Goal: Use online tool/utility: Utilize a website feature to perform a specific function

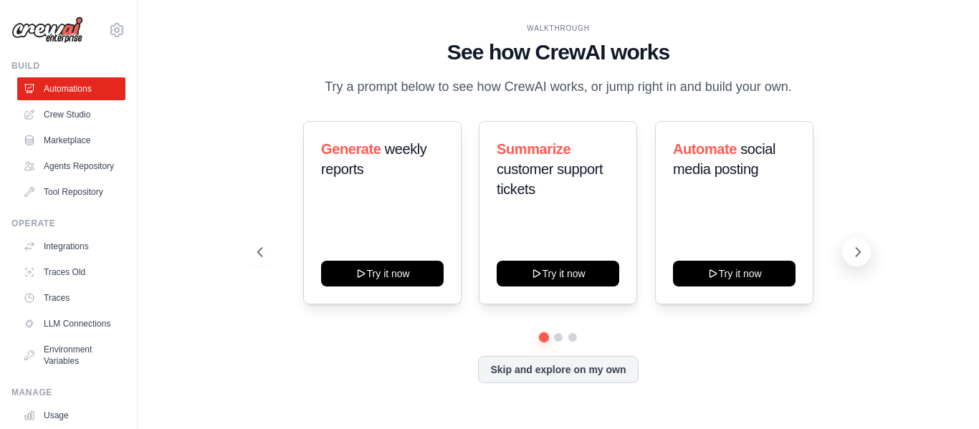
click at [860, 252] on icon at bounding box center [858, 252] width 4 height 9
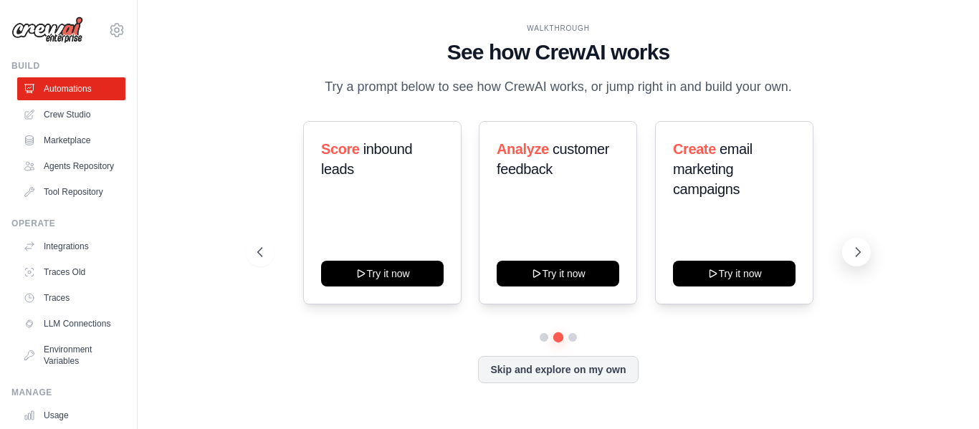
click at [860, 252] on icon at bounding box center [858, 252] width 4 height 9
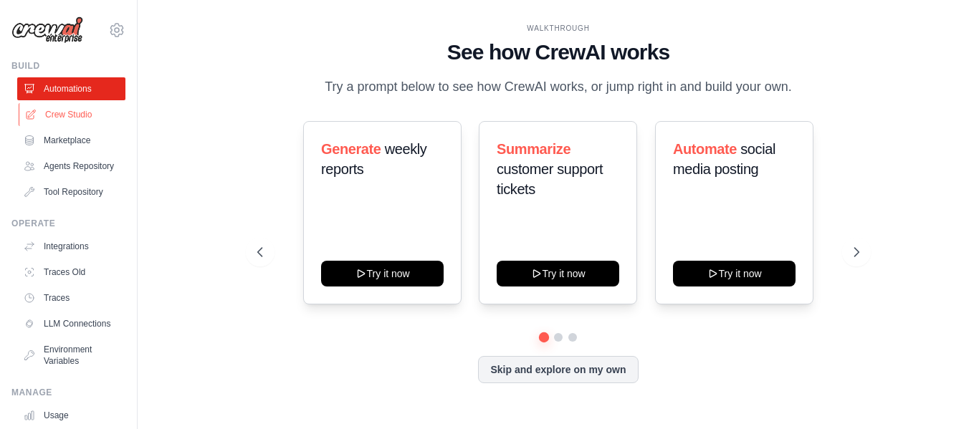
click at [73, 105] on link "Crew Studio" at bounding box center [73, 114] width 108 height 23
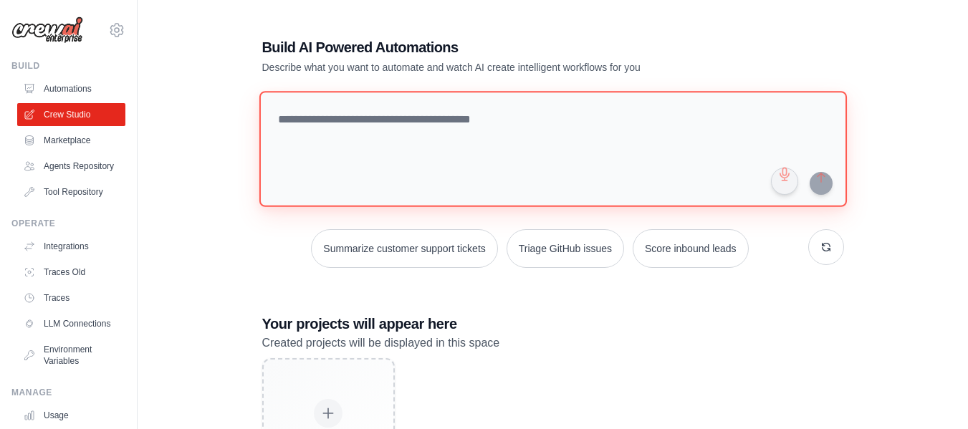
click at [302, 158] on textarea at bounding box center [553, 149] width 588 height 116
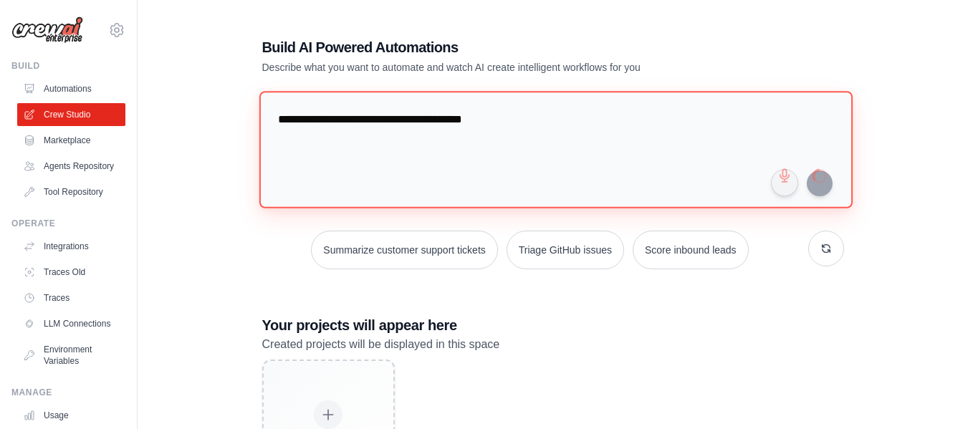
type textarea "**********"
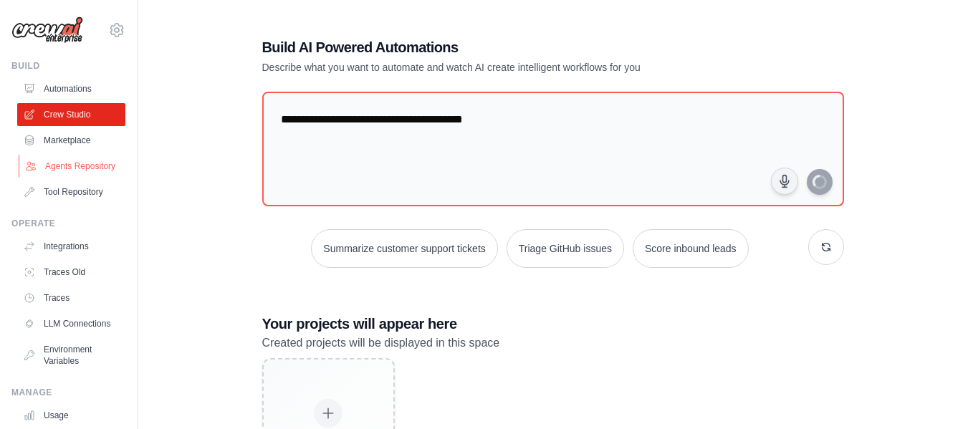
click at [54, 157] on link "Agents Repository" at bounding box center [73, 166] width 108 height 23
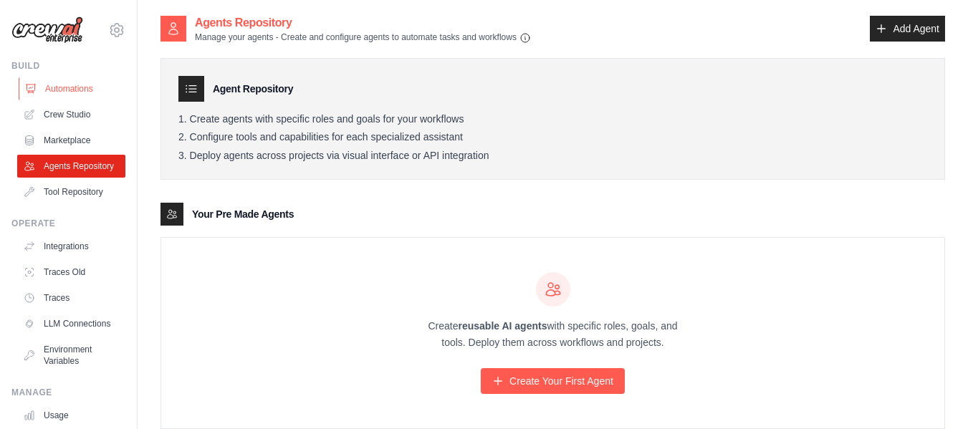
click at [64, 85] on link "Automations" at bounding box center [73, 88] width 108 height 23
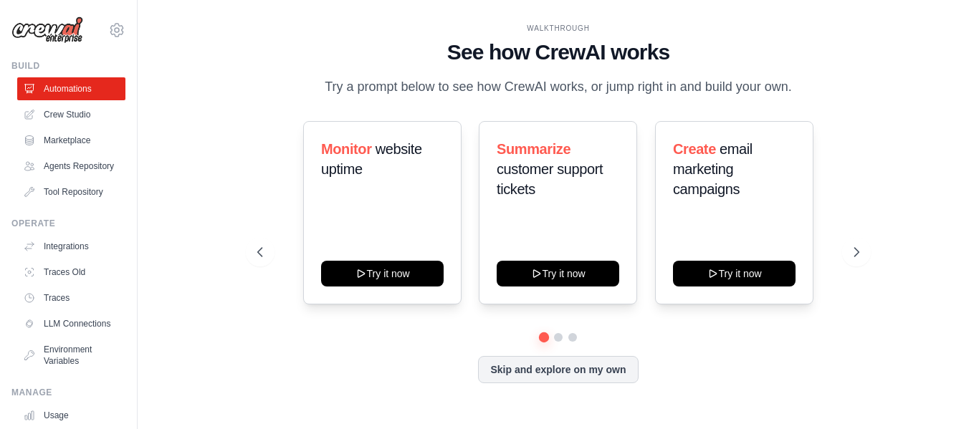
click at [71, 126] on ul "Automations Crew Studio Marketplace Agents Repository Tool Repository" at bounding box center [71, 140] width 108 height 126
click at [62, 123] on link "Crew Studio" at bounding box center [73, 114] width 108 height 23
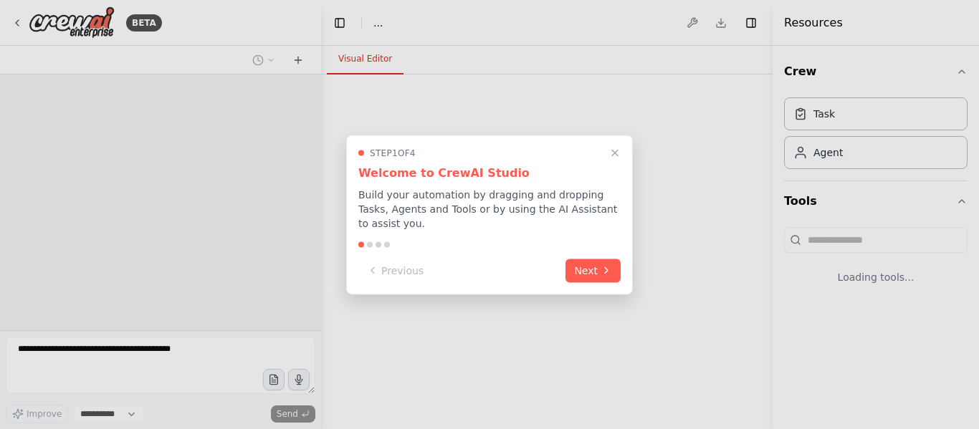
select select "****"
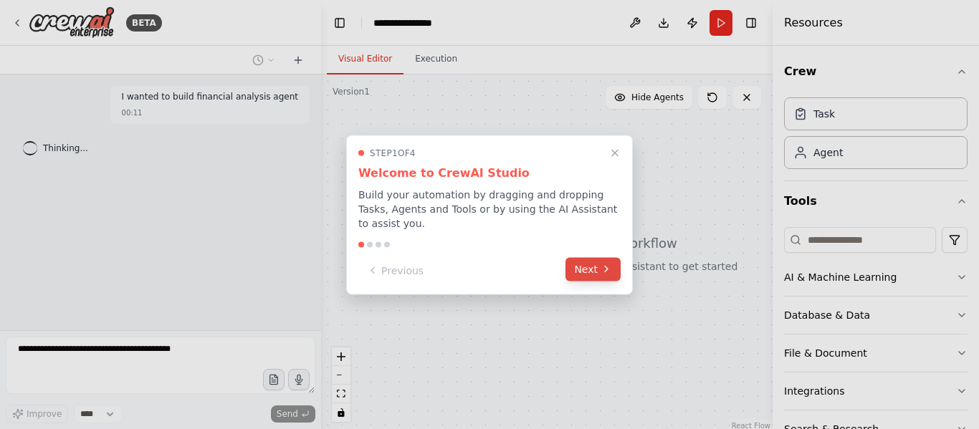
click at [585, 264] on button "Next" at bounding box center [592, 269] width 55 height 24
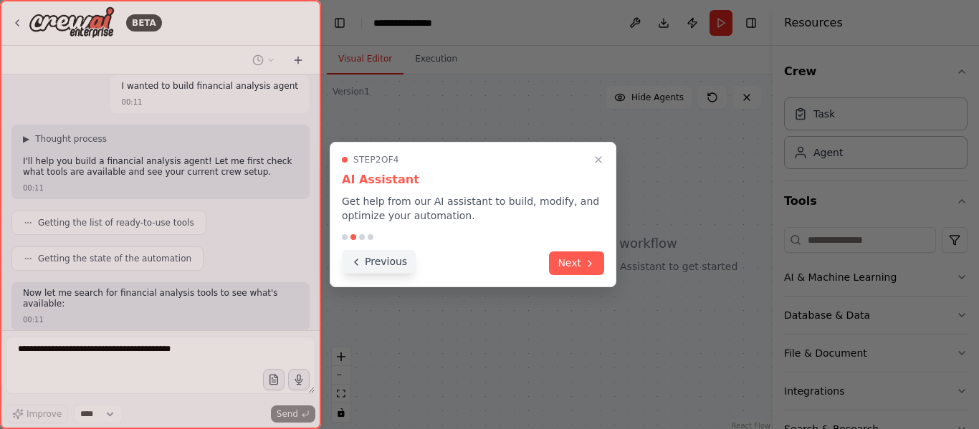
scroll to position [84, 0]
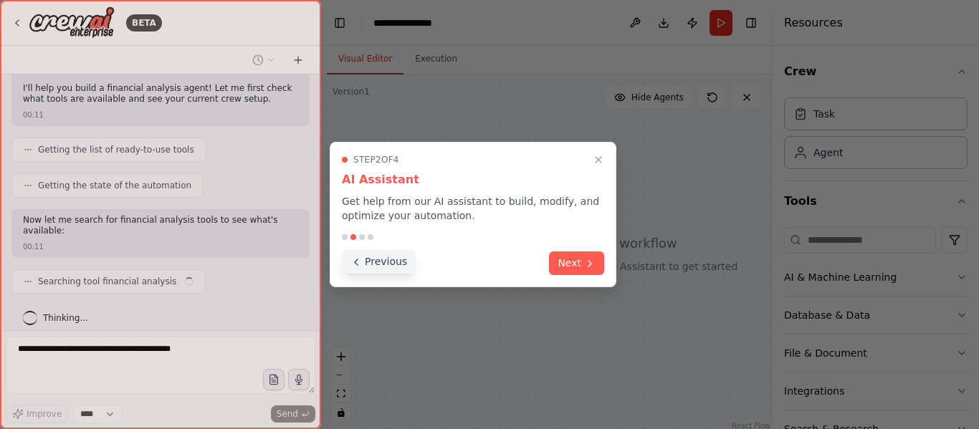
click at [362, 267] on button "Previous" at bounding box center [379, 262] width 74 height 24
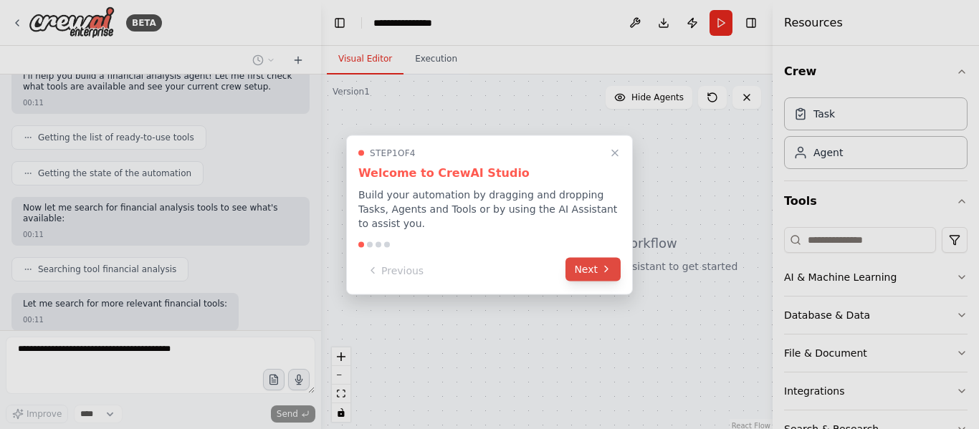
scroll to position [169, 0]
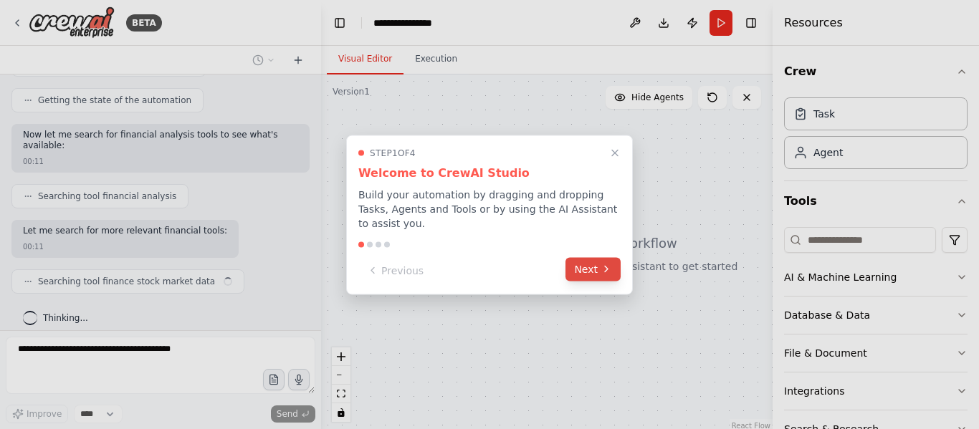
click at [606, 269] on button "Next" at bounding box center [592, 269] width 55 height 24
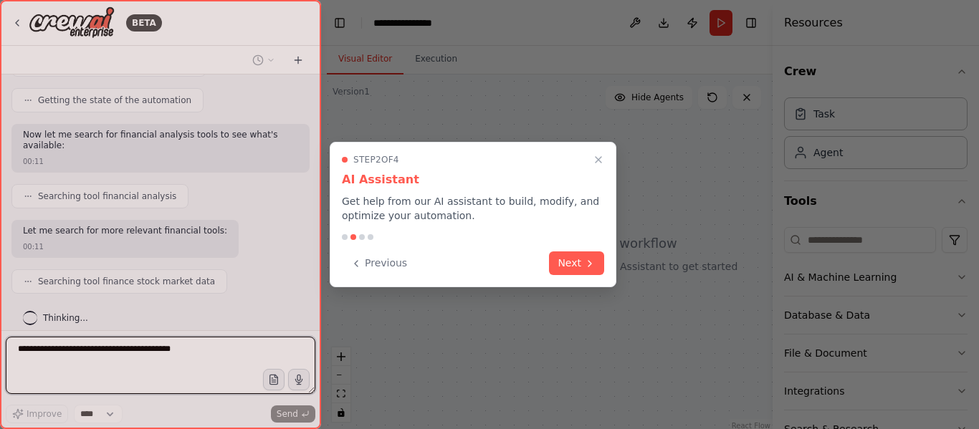
click at [606, 269] on div "Step 2 of 4 AI Assistant Get help from our AI assistant to build, modify, and o…" at bounding box center [473, 214] width 287 height 145
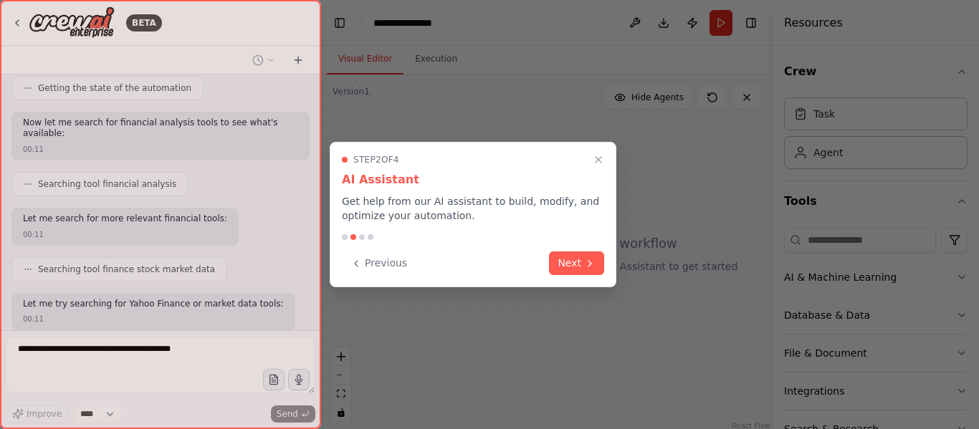
scroll to position [254, 0]
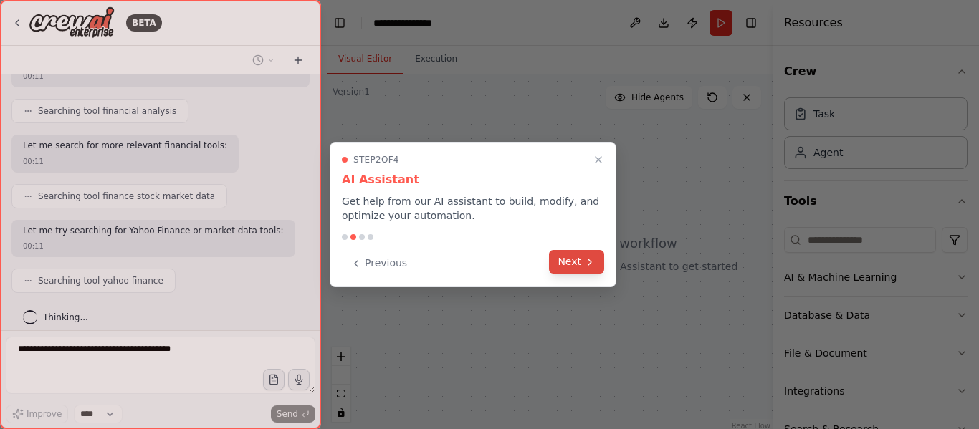
click at [586, 263] on icon at bounding box center [589, 262] width 11 height 11
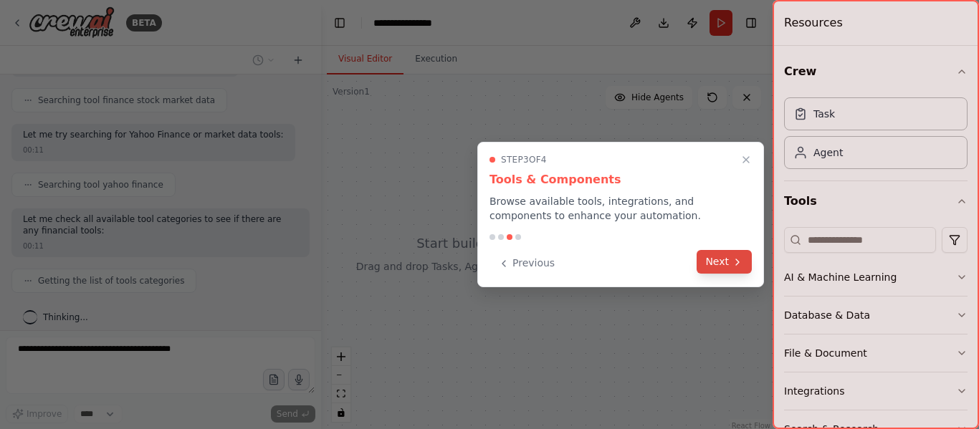
scroll to position [386, 0]
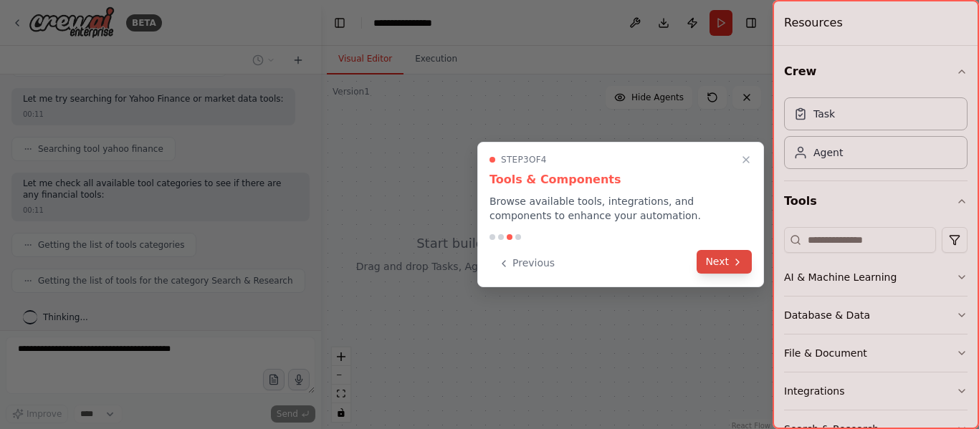
click at [718, 264] on button "Next" at bounding box center [724, 262] width 55 height 24
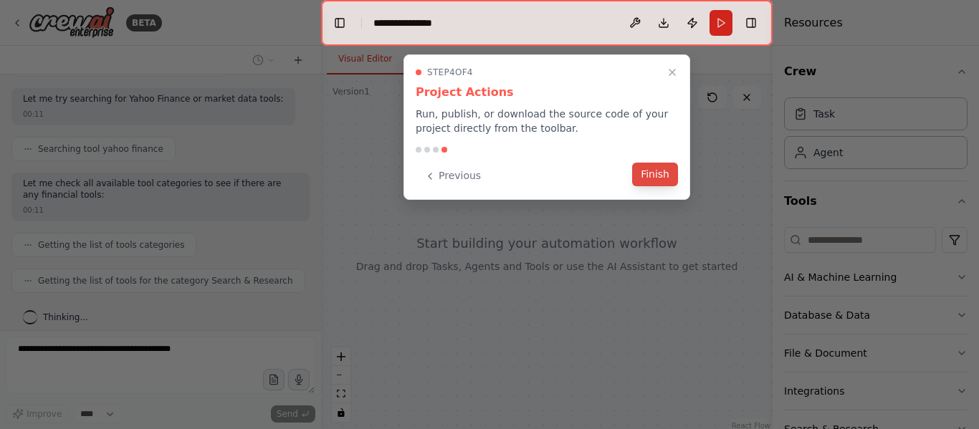
click at [659, 176] on button "Finish" at bounding box center [655, 175] width 46 height 24
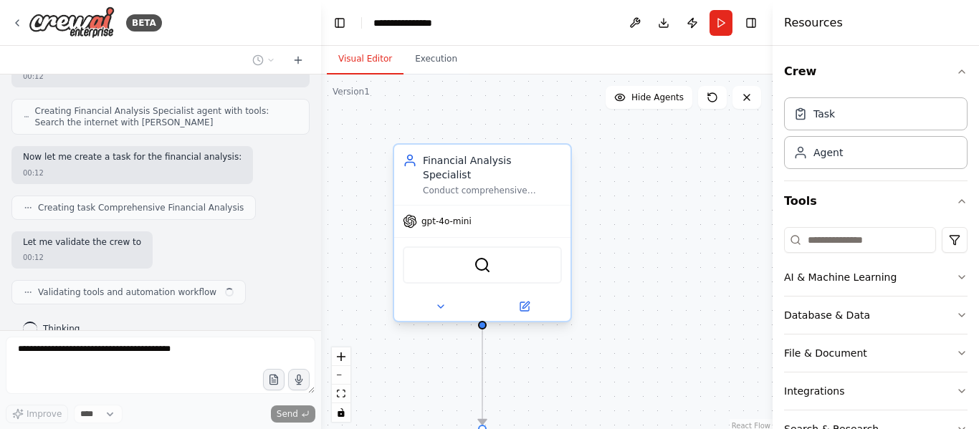
scroll to position [700, 0]
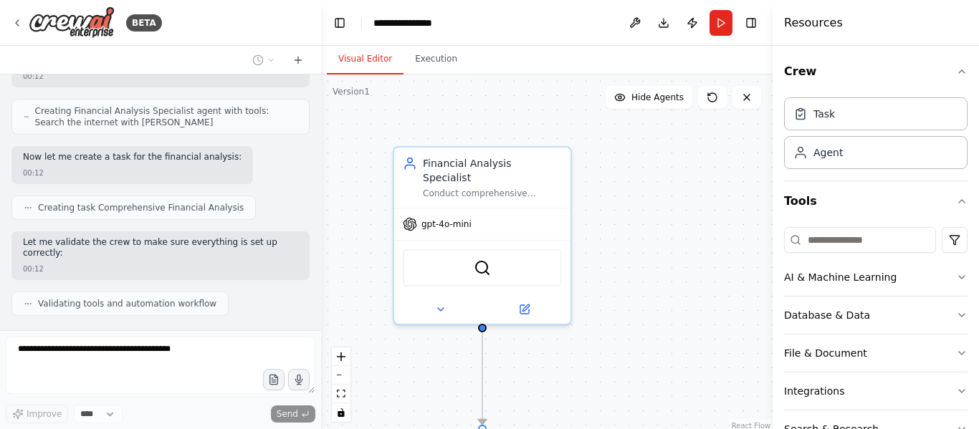
click at [343, 266] on div ".deletable-edge-delete-btn { width: 20px; height: 20px; border: 0px solid #ffff…" at bounding box center [546, 254] width 451 height 358
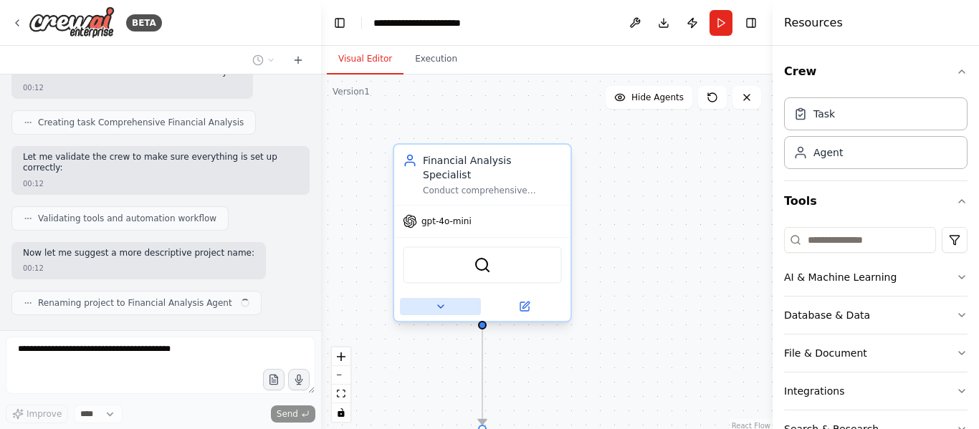
click at [448, 298] on button at bounding box center [440, 306] width 81 height 17
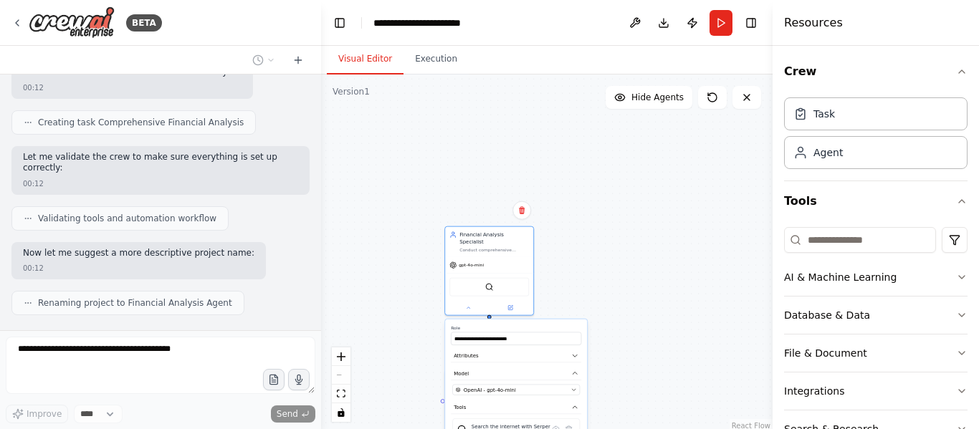
click at [610, 349] on div ".deletable-edge-delete-btn { width: 20px; height: 20px; border: 0px solid #ffff…" at bounding box center [546, 254] width 451 height 358
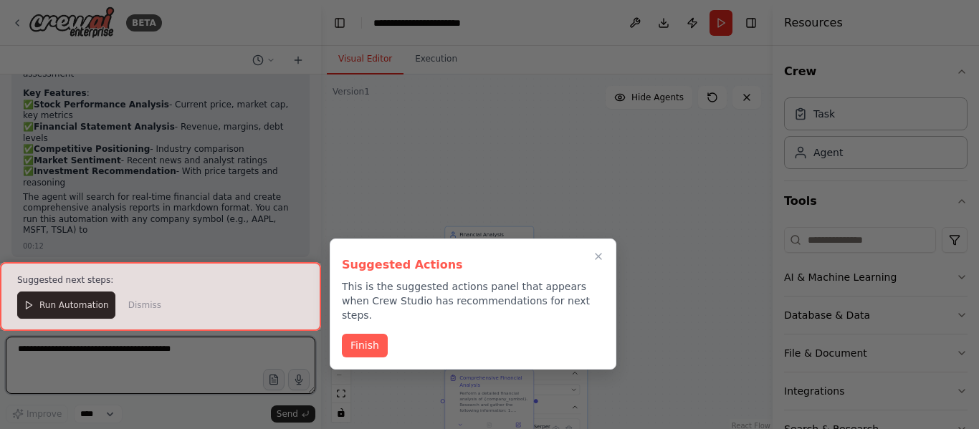
scroll to position [1269, 0]
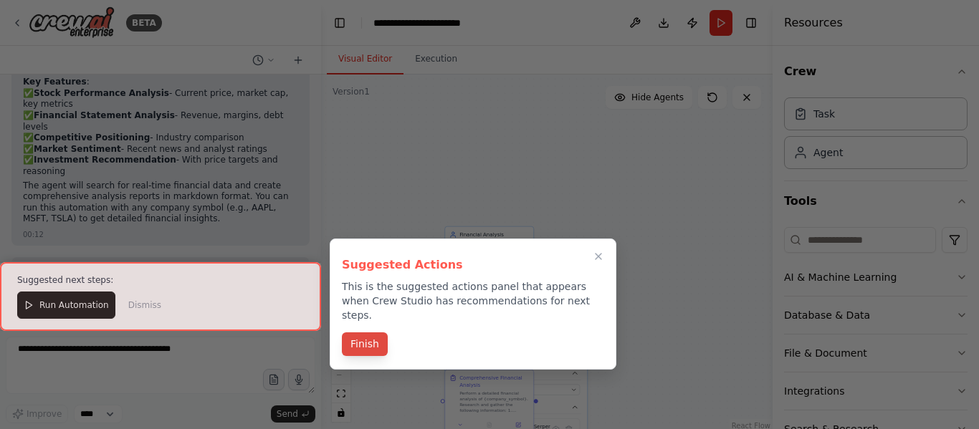
click at [363, 340] on button "Finish" at bounding box center [365, 345] width 46 height 24
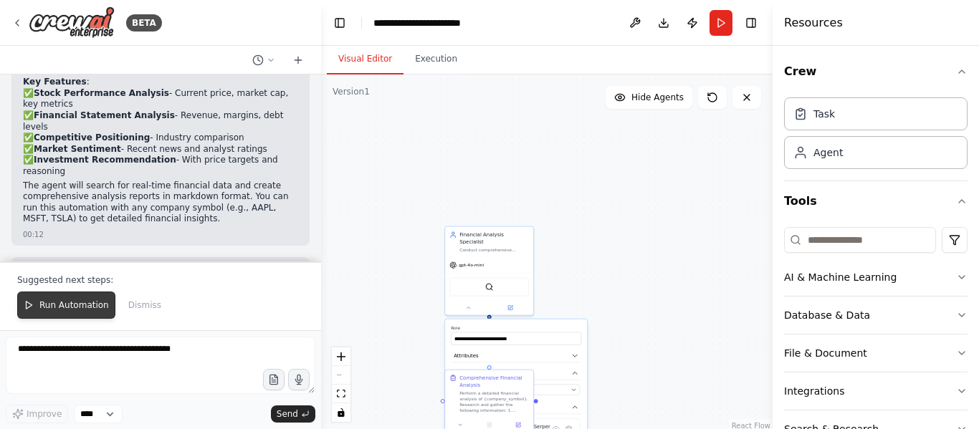
click at [77, 297] on button "Run Automation" at bounding box center [66, 305] width 98 height 27
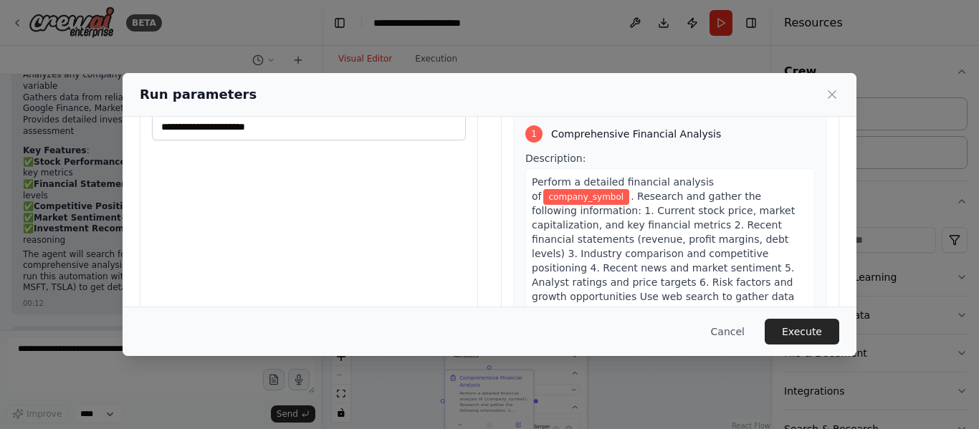
scroll to position [0, 0]
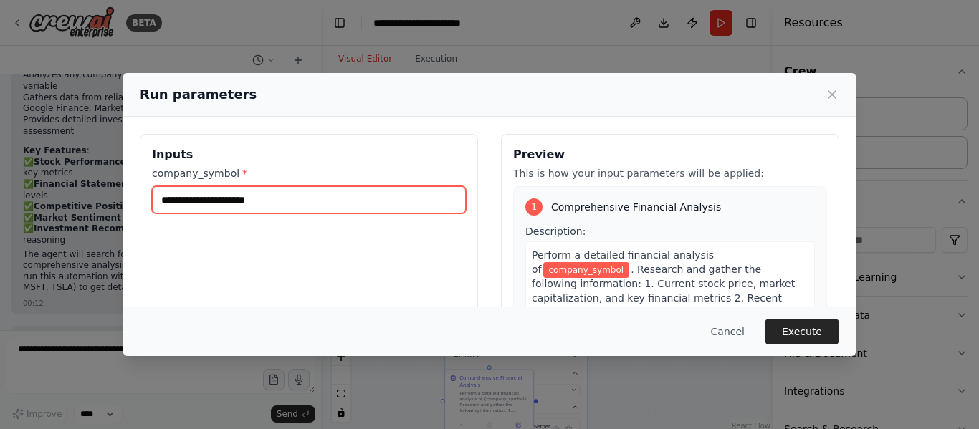
click at [325, 205] on input "company_symbol *" at bounding box center [309, 199] width 314 height 27
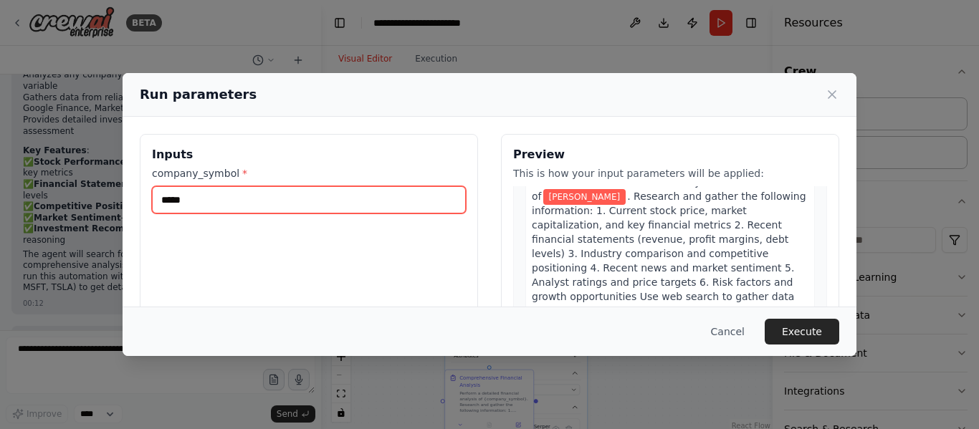
scroll to position [184, 0]
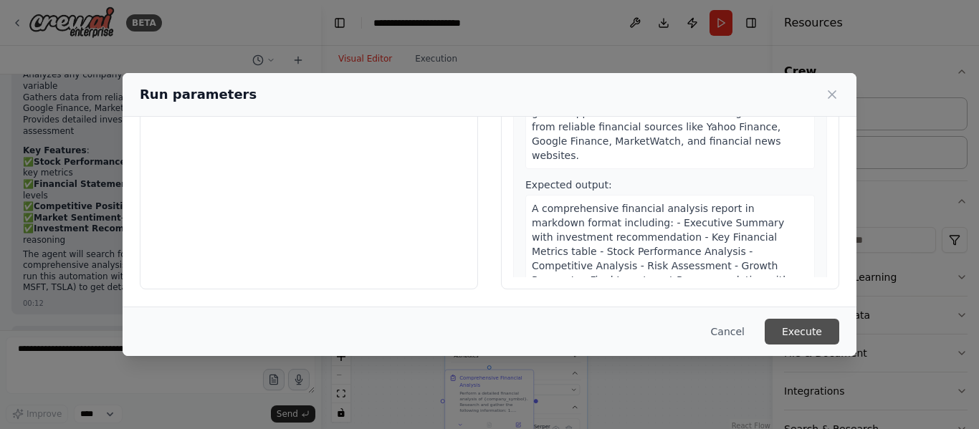
type input "*****"
click at [814, 337] on button "Execute" at bounding box center [802, 332] width 75 height 26
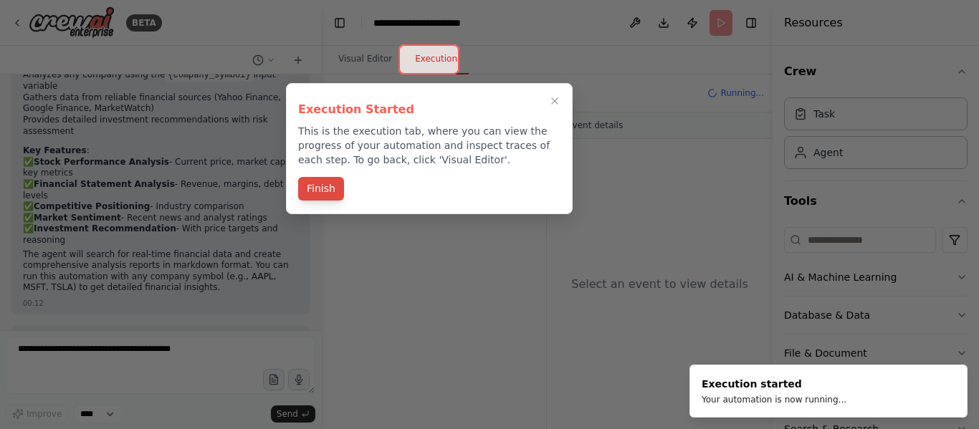
click at [335, 189] on button "Finish" at bounding box center [321, 189] width 46 height 24
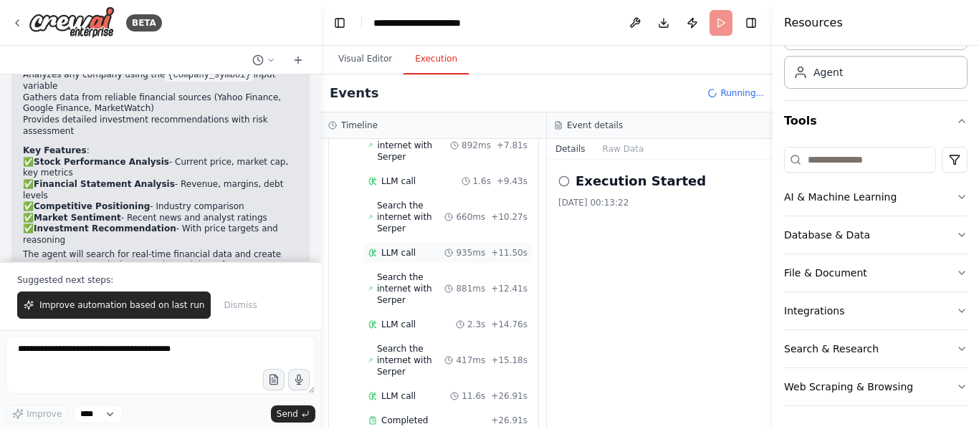
scroll to position [323, 0]
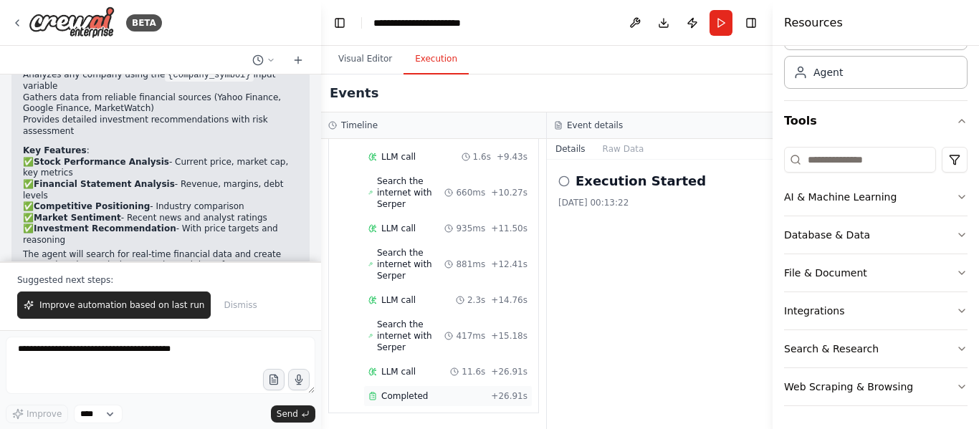
click at [413, 392] on span "Completed" at bounding box center [404, 396] width 47 height 11
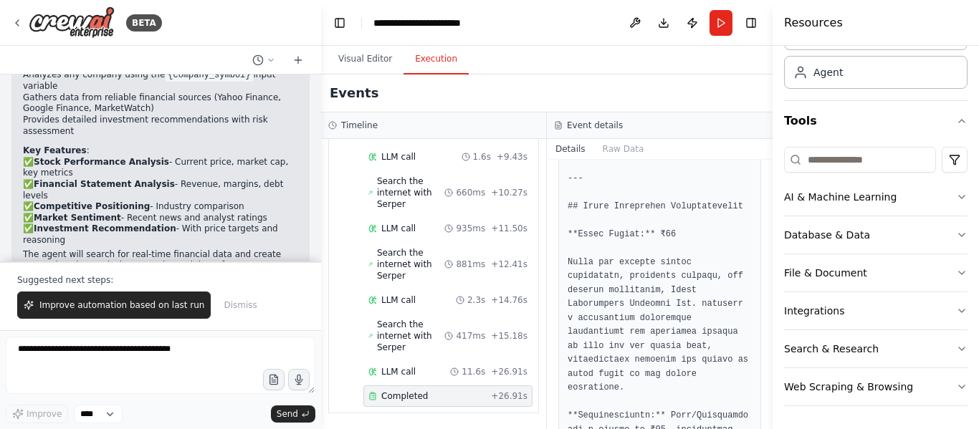
scroll to position [2169, 0]
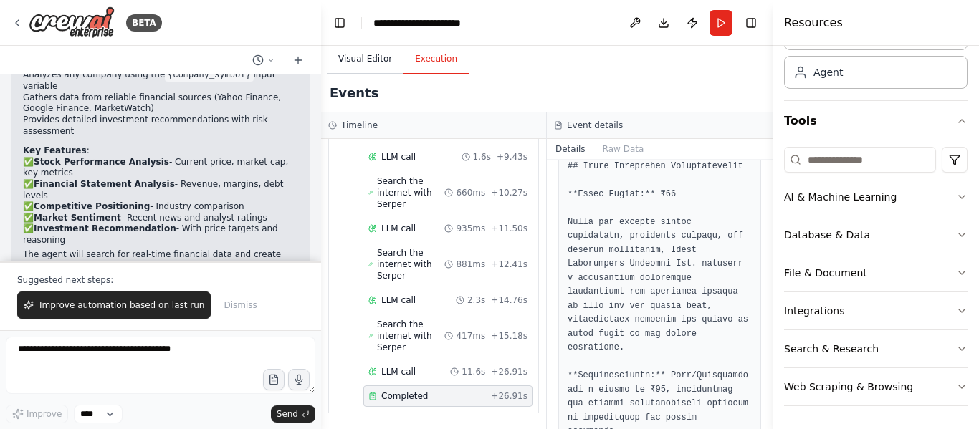
click at [376, 71] on button "Visual Editor" at bounding box center [365, 59] width 77 height 30
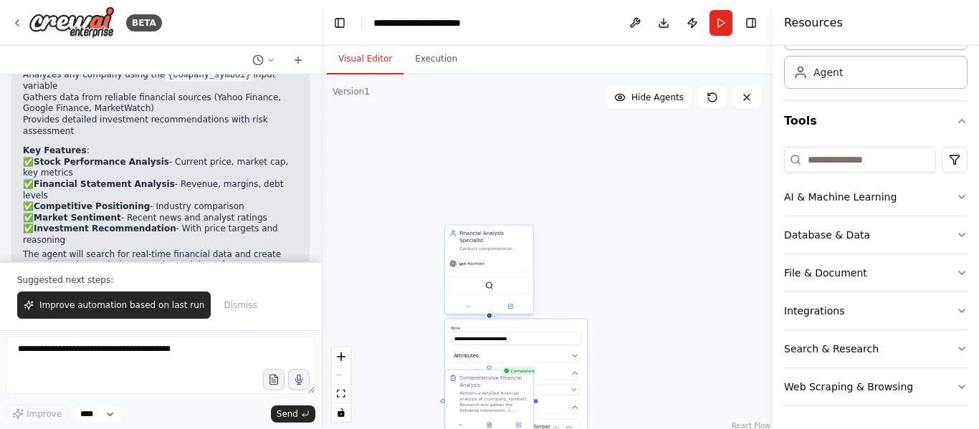
drag, startPoint x: 532, startPoint y: 318, endPoint x: 468, endPoint y: 226, distance: 112.7
drag, startPoint x: 468, startPoint y: 226, endPoint x: 417, endPoint y: 219, distance: 51.3
click at [417, 219] on div ".deletable-edge-delete-btn { width: 20px; height: 20px; border: 0px solid #ffff…" at bounding box center [546, 254] width 451 height 358
click at [639, 27] on button at bounding box center [634, 23] width 23 height 26
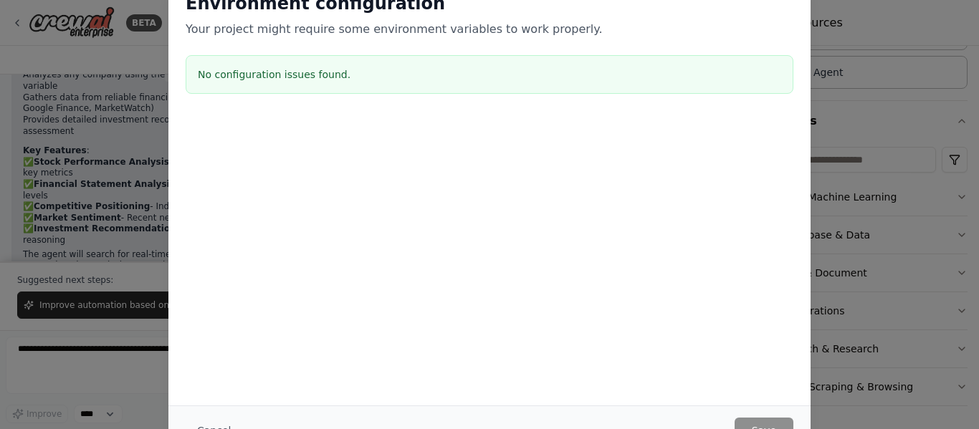
click at [102, 391] on div "Environment configuration Your project might require some environment variables…" at bounding box center [489, 214] width 979 height 429
click at [909, 100] on div "Environment configuration Your project might require some environment variables…" at bounding box center [489, 214] width 979 height 429
click at [181, 209] on div at bounding box center [489, 188] width 642 height 143
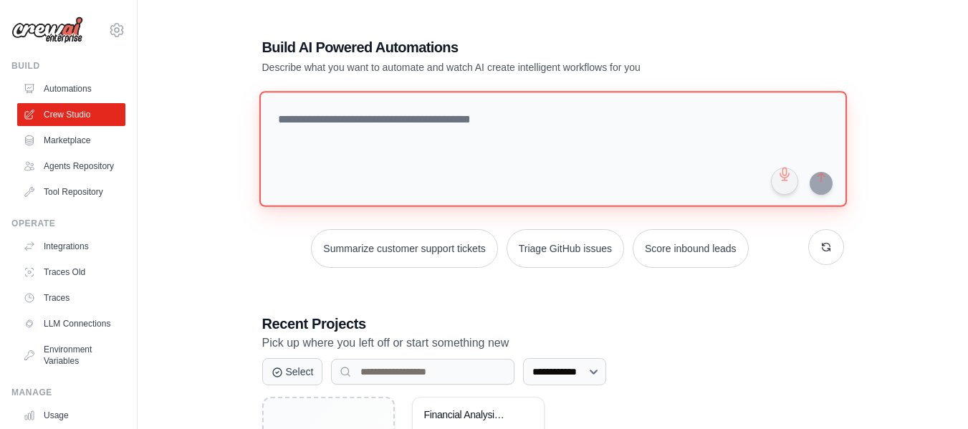
click at [356, 115] on textarea at bounding box center [553, 149] width 588 height 116
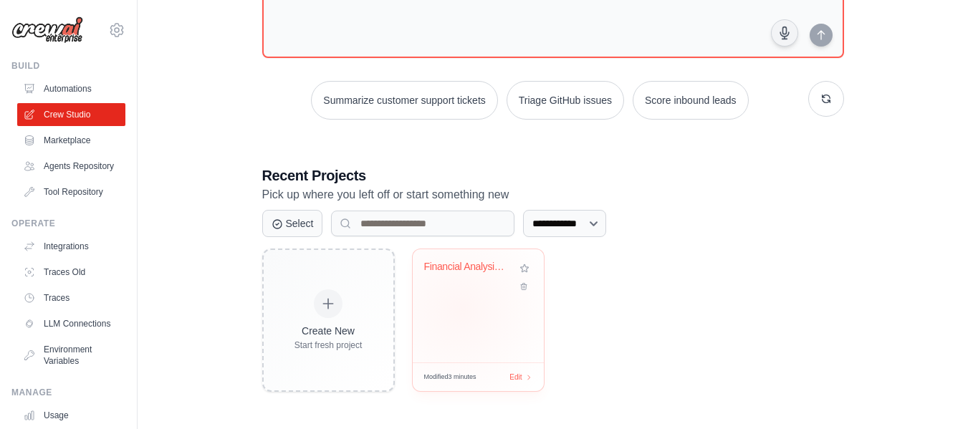
click at [462, 310] on div "Financial Analysis Agent" at bounding box center [478, 305] width 131 height 113
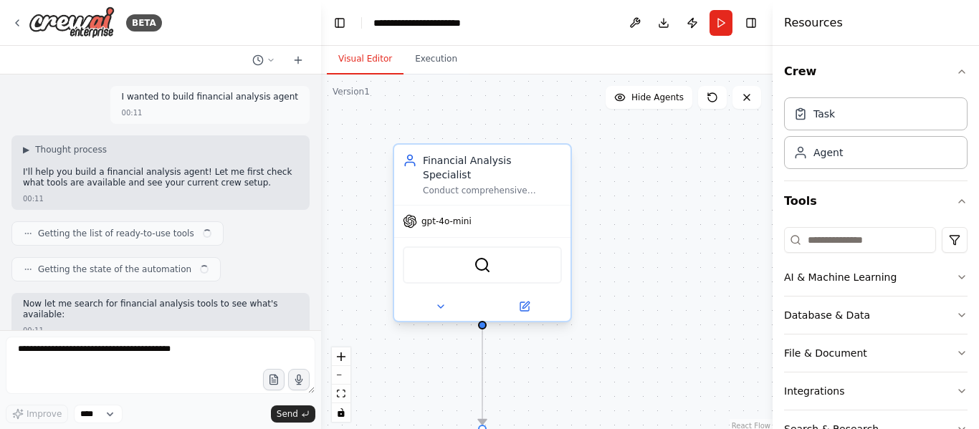
scroll to position [1200, 0]
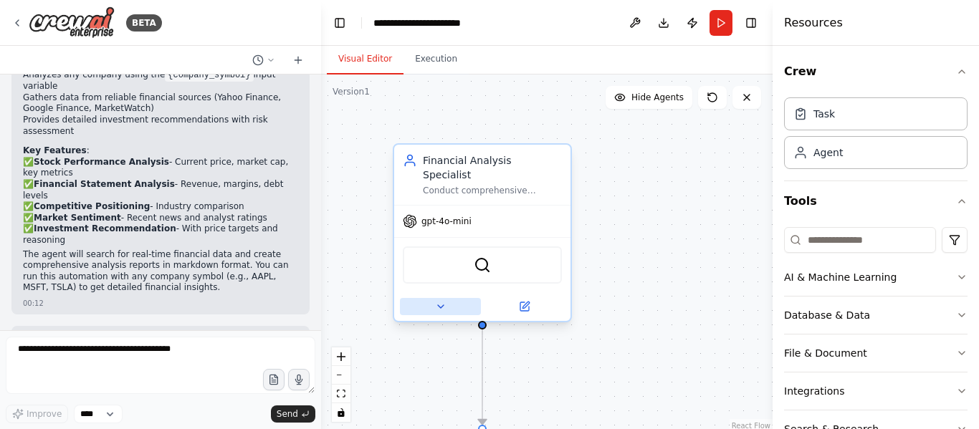
click at [439, 301] on icon at bounding box center [440, 306] width 11 height 11
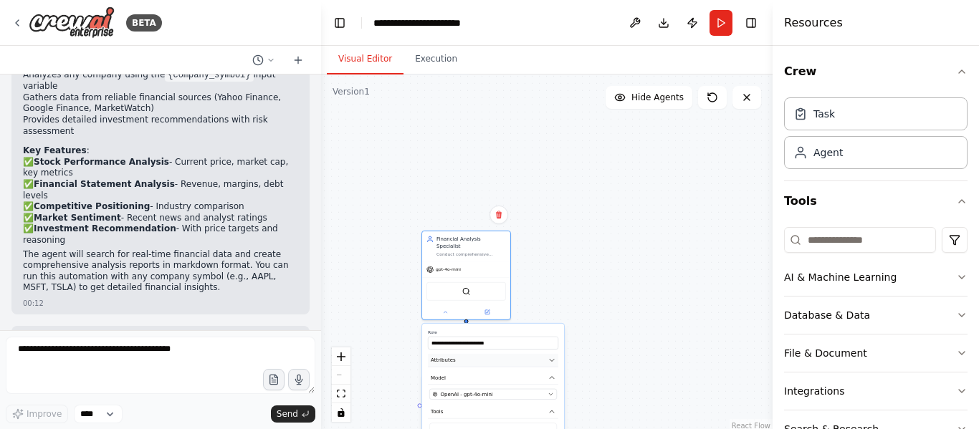
click at [540, 354] on button "Attributes" at bounding box center [493, 361] width 130 height 14
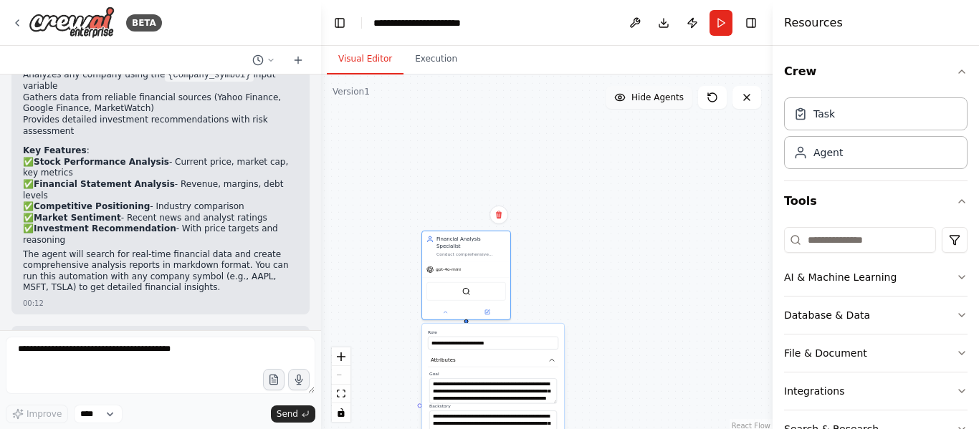
click at [661, 104] on button "Hide Agents" at bounding box center [649, 97] width 87 height 23
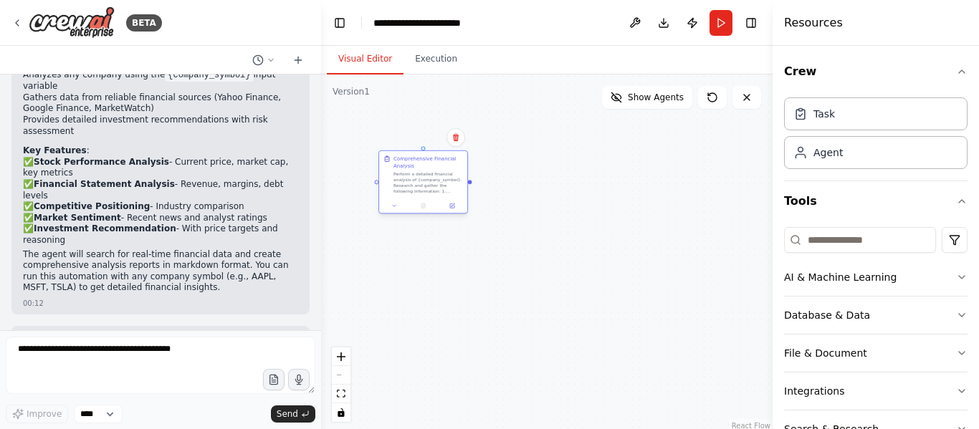
drag, startPoint x: 488, startPoint y: 396, endPoint x: 444, endPoint y: 174, distance: 225.8
click at [444, 174] on div "Perform a detailed financial analysis of {company_symbol}. Research and gather …" at bounding box center [428, 182] width 70 height 23
click at [387, 209] on icon at bounding box center [386, 211] width 6 height 6
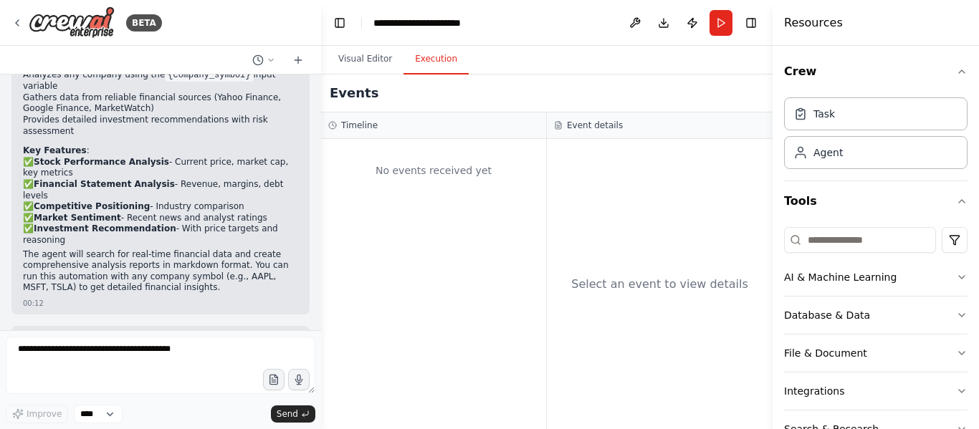
click at [442, 61] on button "Execution" at bounding box center [435, 59] width 65 height 30
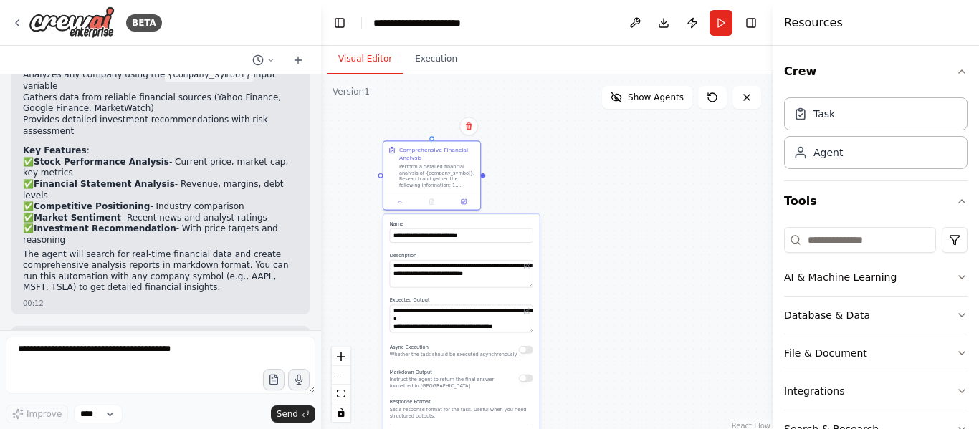
click at [363, 70] on button "Visual Editor" at bounding box center [365, 59] width 77 height 30
click at [756, 26] on button "Toggle Right Sidebar" at bounding box center [751, 23] width 20 height 20
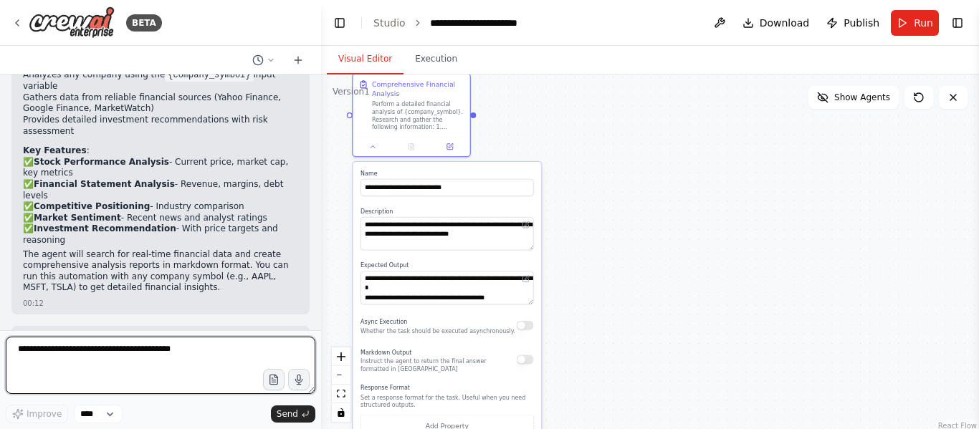
click at [145, 365] on textarea at bounding box center [161, 365] width 310 height 57
type textarea "****"
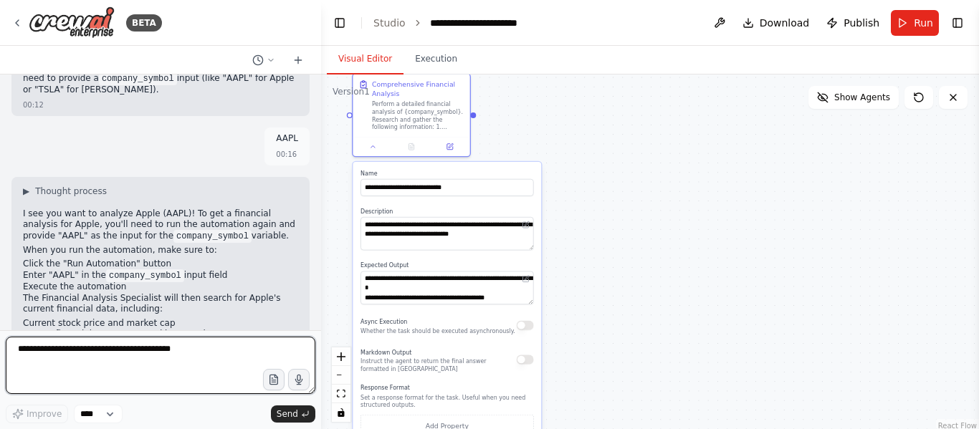
scroll to position [1509, 0]
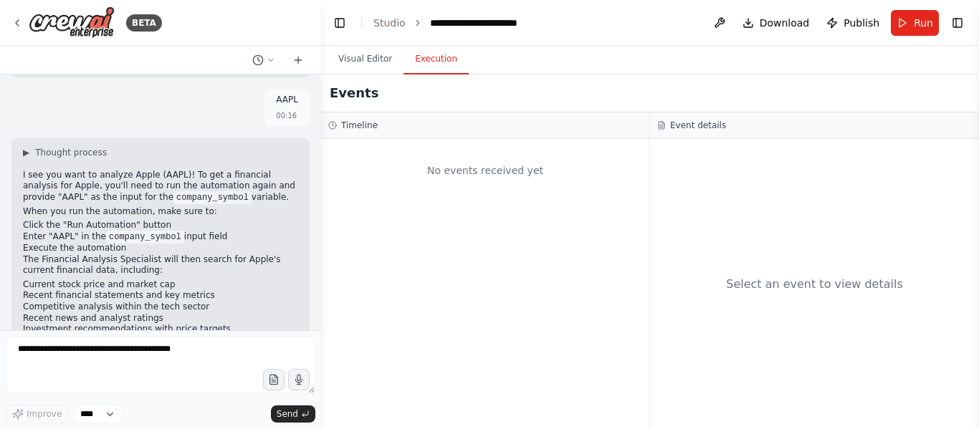
click at [429, 58] on button "Execution" at bounding box center [435, 59] width 65 height 30
click at [688, 122] on h3 "Event details" at bounding box center [698, 125] width 56 height 11
click at [902, 19] on button "Run" at bounding box center [915, 23] width 48 height 26
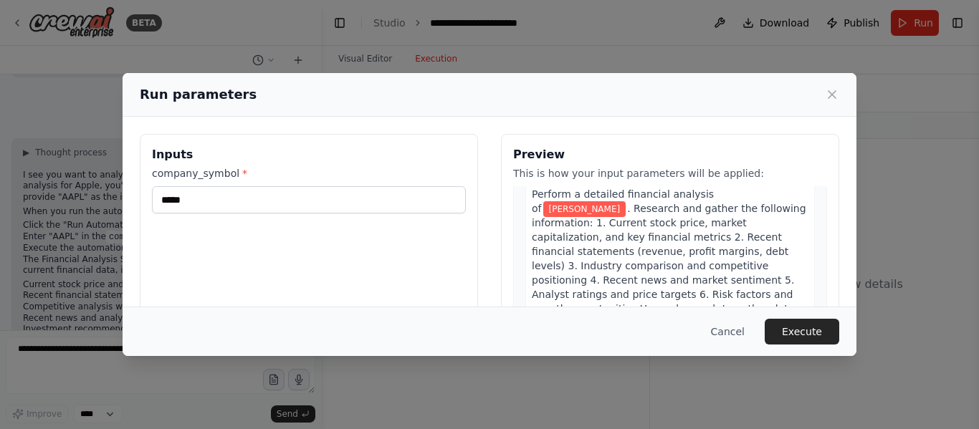
scroll to position [73, 0]
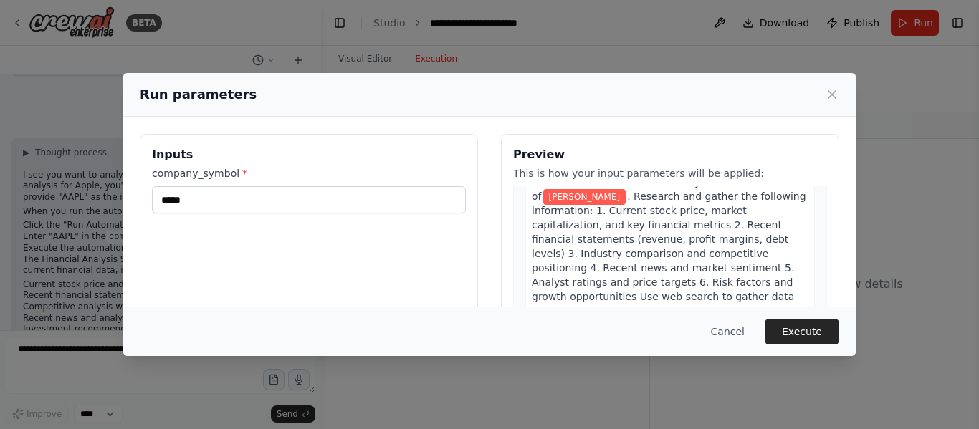
click at [387, 215] on div "Inputs company_symbol * *****" at bounding box center [309, 304] width 338 height 340
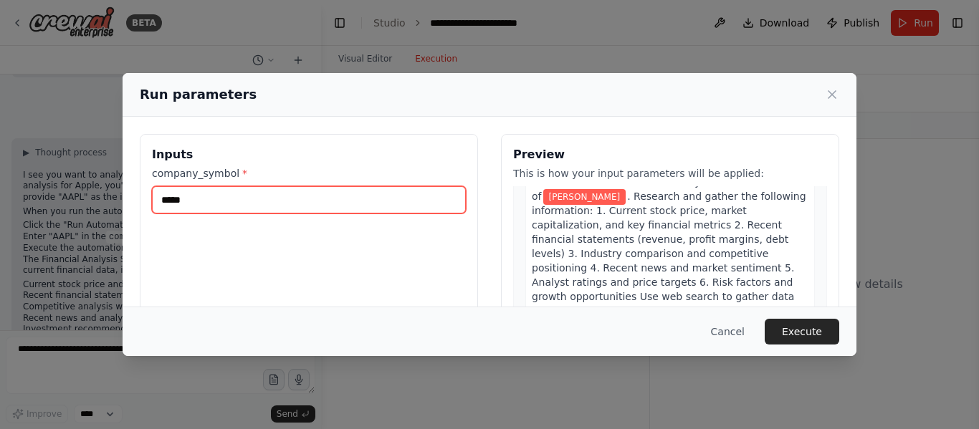
click at [350, 211] on input "*****" at bounding box center [309, 199] width 314 height 27
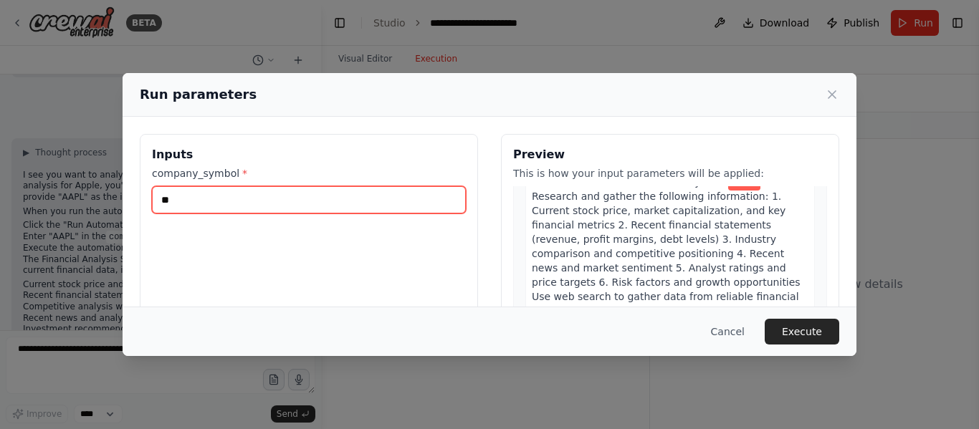
type input "*"
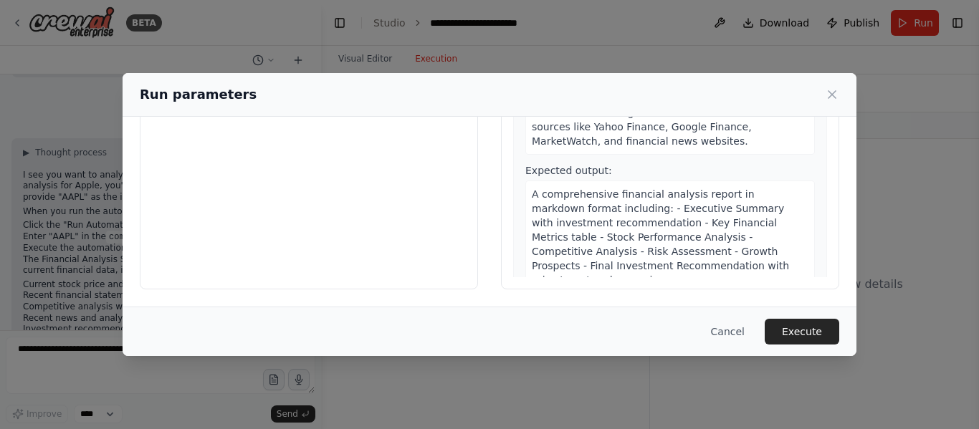
scroll to position [183, 0]
type input "****"
click at [777, 325] on button "Execute" at bounding box center [802, 332] width 75 height 26
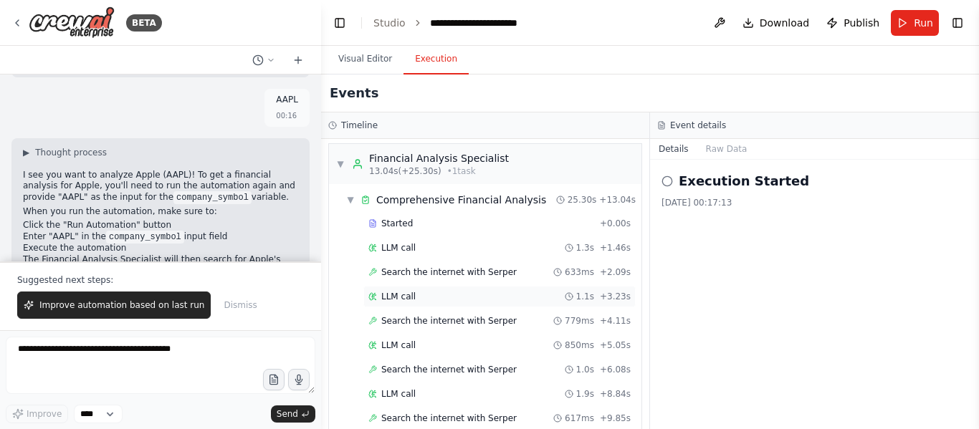
scroll to position [171, 0]
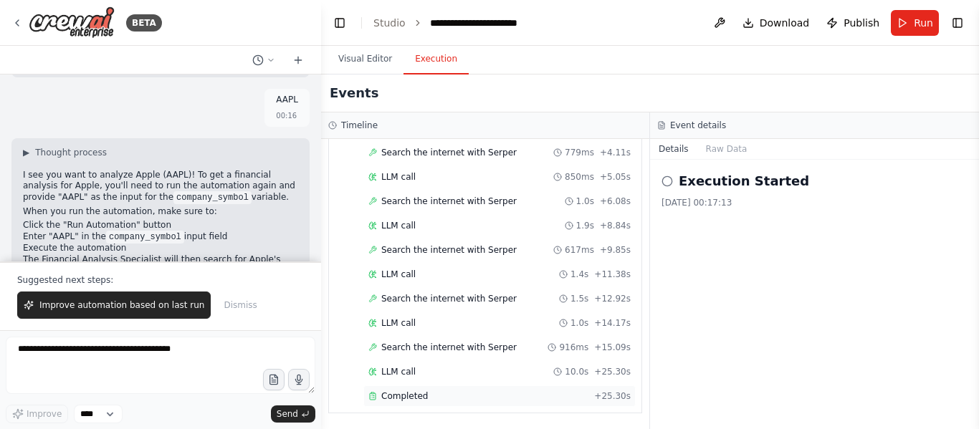
click at [412, 392] on span "Completed" at bounding box center [404, 396] width 47 height 11
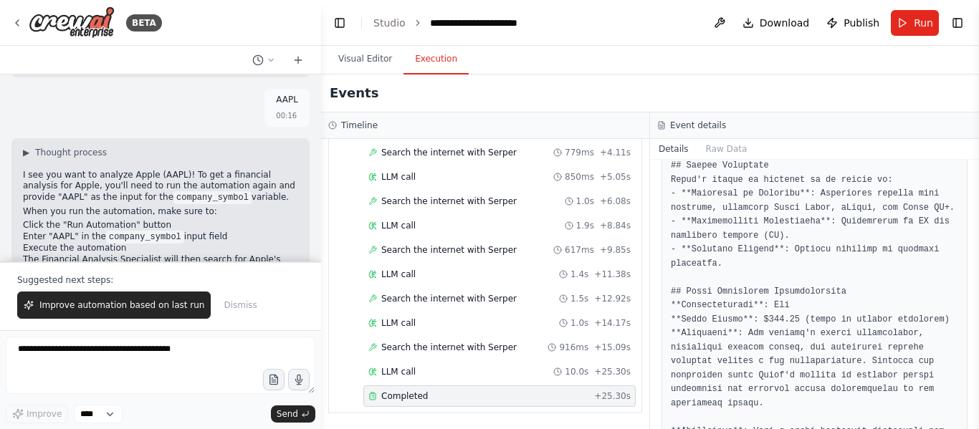
scroll to position [1578, 0]
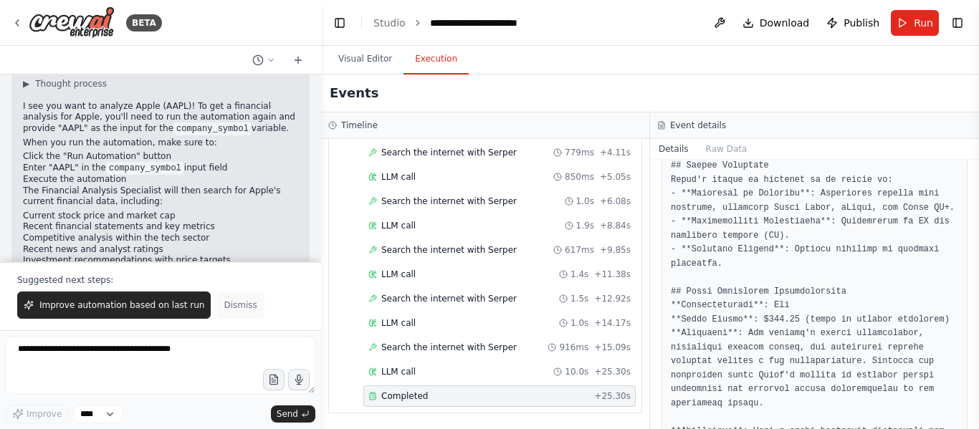
click at [236, 303] on span "Dismiss" at bounding box center [240, 305] width 33 height 11
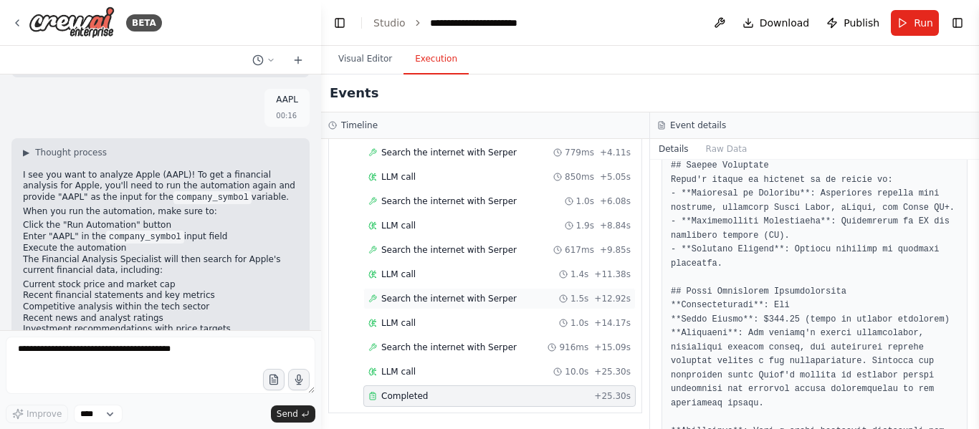
scroll to position [0, 0]
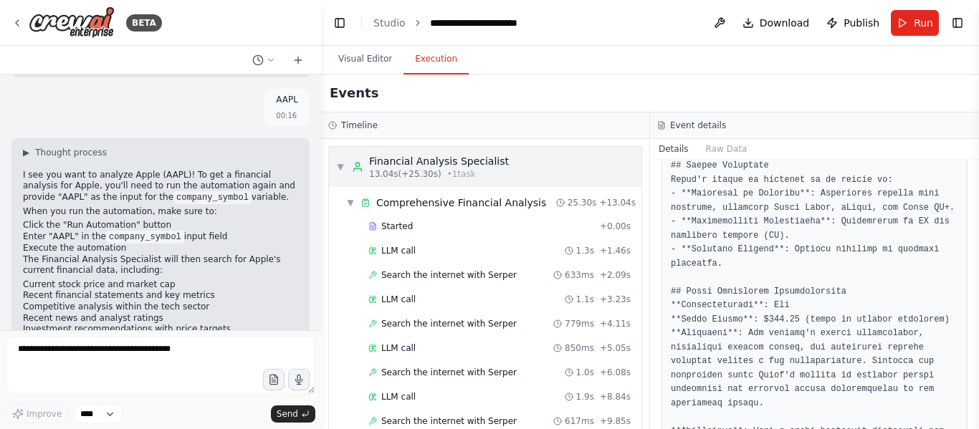
click at [340, 164] on span "▼" at bounding box center [340, 166] width 9 height 11
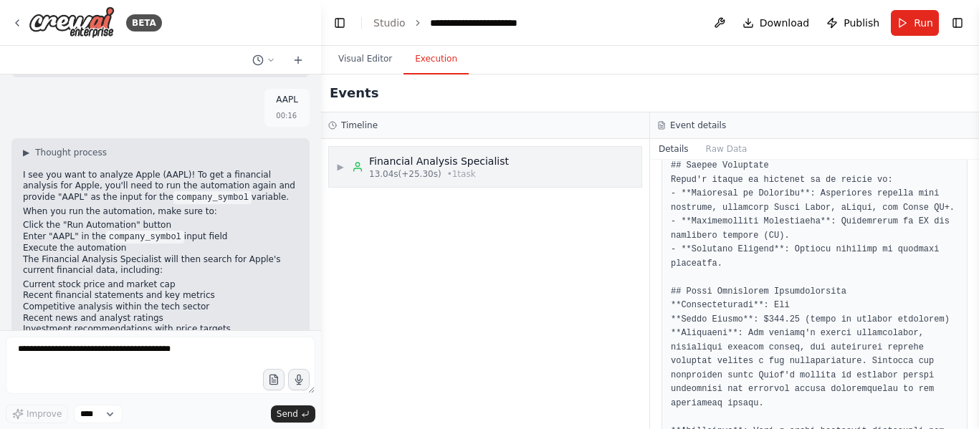
click at [340, 164] on span "▶" at bounding box center [340, 166] width 9 height 11
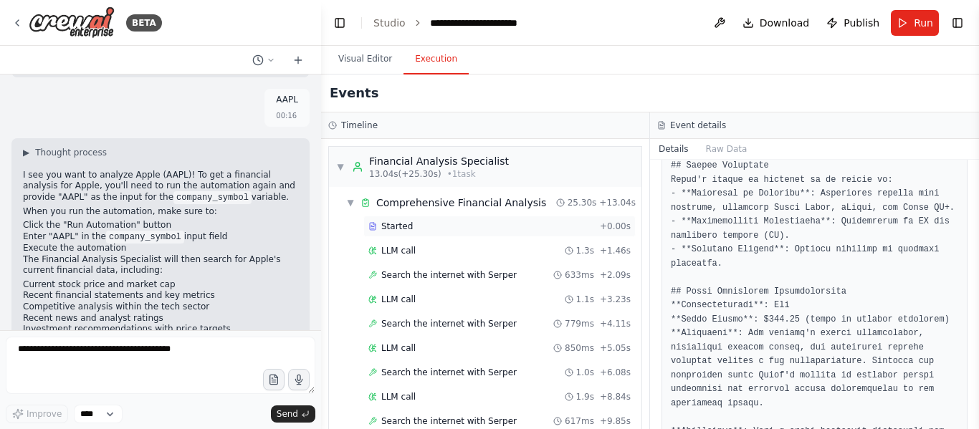
scroll to position [171, 0]
